Goal: Task Accomplishment & Management: Manage account settings

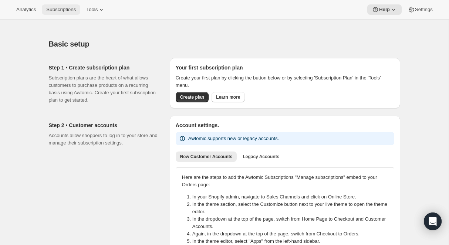
click at [68, 12] on span "Subscriptions" at bounding box center [61, 10] width 30 height 6
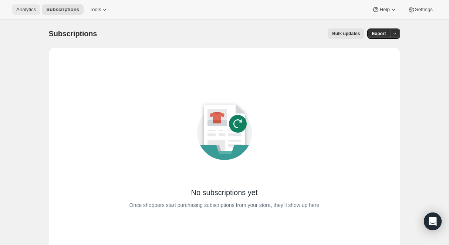
click at [36, 10] on span "Analytics" at bounding box center [26, 10] width 20 height 6
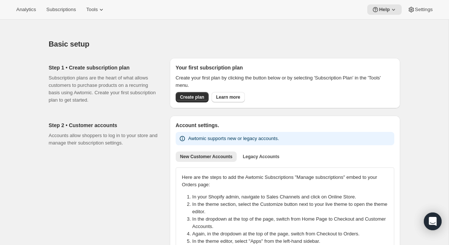
click at [17, 11] on span "Analytics" at bounding box center [26, 10] width 20 height 6
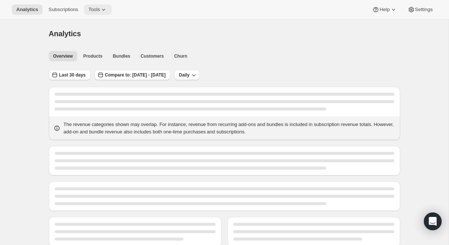
click at [105, 6] on icon at bounding box center [103, 9] width 7 height 7
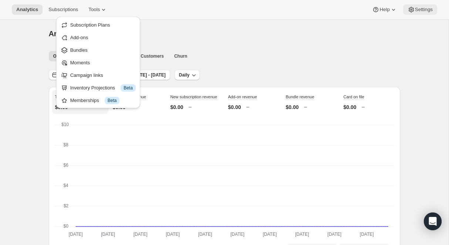
click at [425, 6] on button "Settings" at bounding box center [420, 9] width 34 height 10
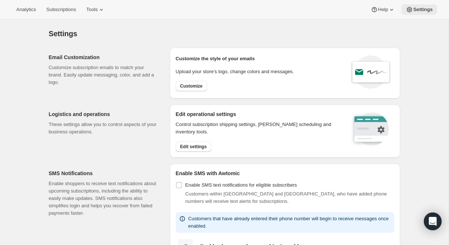
click at [418, 8] on span "Settings" at bounding box center [423, 10] width 20 height 6
click at [184, 88] on span "Customize" at bounding box center [191, 86] width 23 height 6
select select "subscriptionMessage"
select select "5"
select select "15"
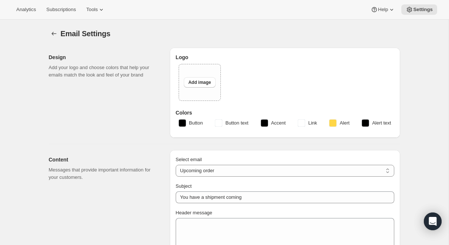
type input "Community Wine and Spirits"
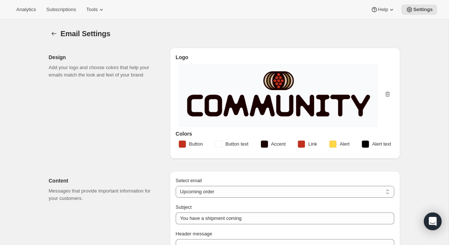
click at [130, 107] on div "Design Add your logo and choose colors that help your emails match the look and…" at bounding box center [106, 103] width 115 height 111
click at [181, 144] on rect "button" at bounding box center [182, 144] width 7 height 7
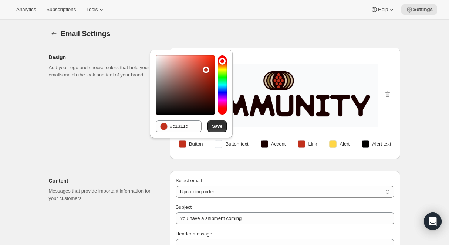
click at [148, 151] on div "Design Add your logo and choose colors that help your emails match the look and…" at bounding box center [106, 103] width 115 height 111
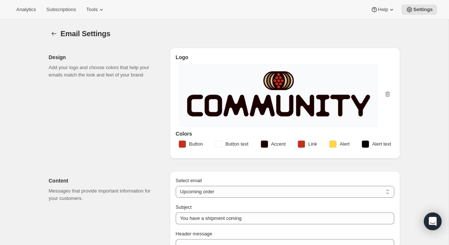
click at [332, 145] on rect "button" at bounding box center [332, 144] width 7 height 7
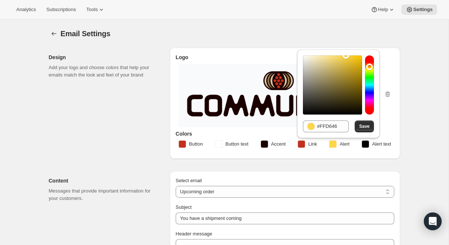
click at [333, 145] on rect "button" at bounding box center [332, 144] width 7 height 7
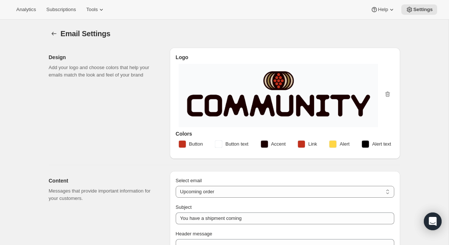
click at [303, 144] on rect "button" at bounding box center [301, 144] width 7 height 7
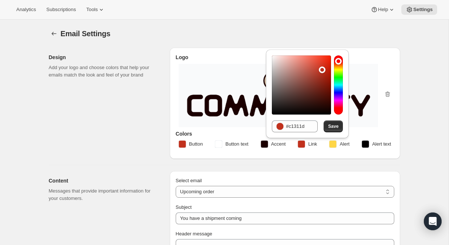
click at [303, 144] on rect "button" at bounding box center [301, 144] width 7 height 7
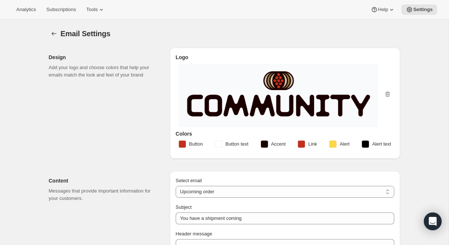
click at [97, 127] on div "Design Add your logo and choose colors that help your emails match the look and…" at bounding box center [106, 103] width 115 height 111
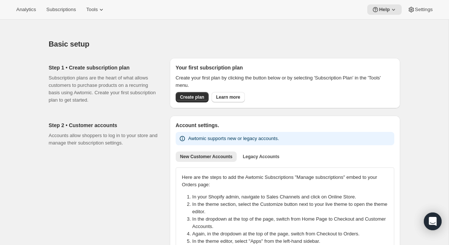
click at [169, 36] on div "Basic setup. This page is ready Basic setup" at bounding box center [225, 44] width 352 height 28
